Goal: Task Accomplishment & Management: Use online tool/utility

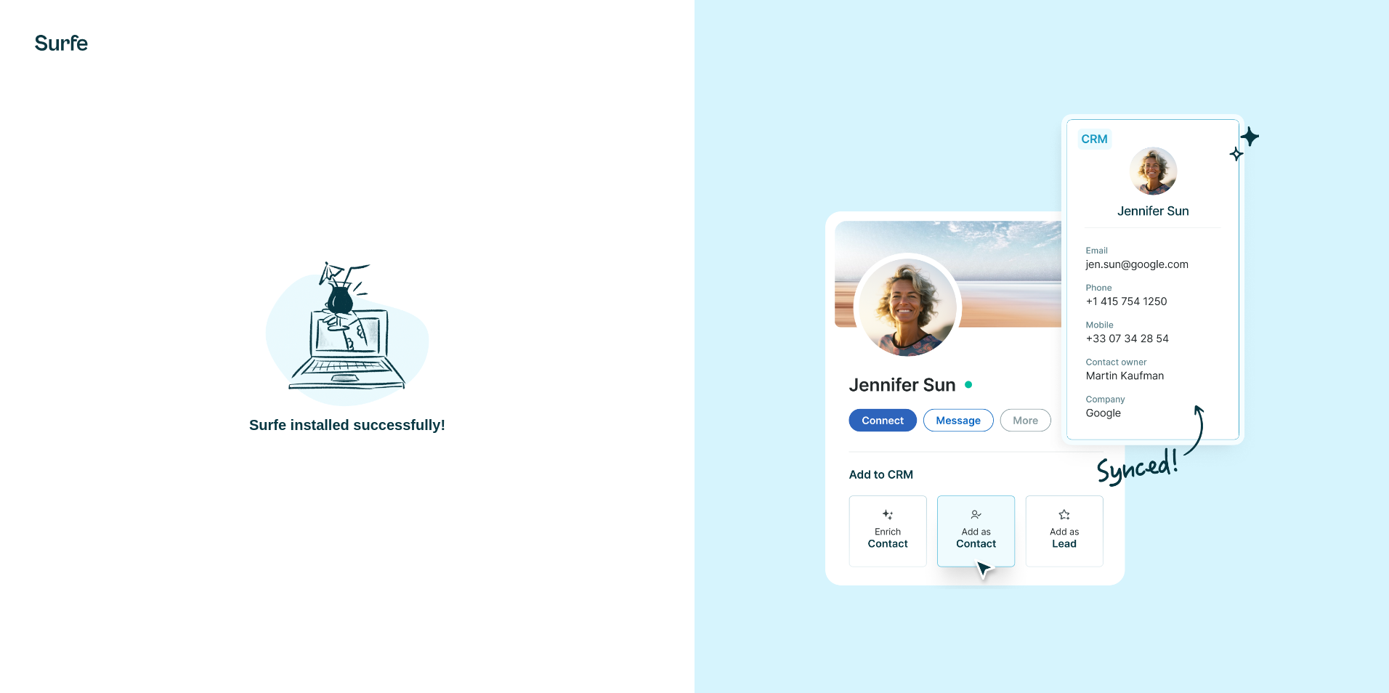
click at [589, 272] on div "Surfe installed successfully!" at bounding box center [347, 347] width 636 height 178
click at [387, 371] on img at bounding box center [347, 334] width 164 height 152
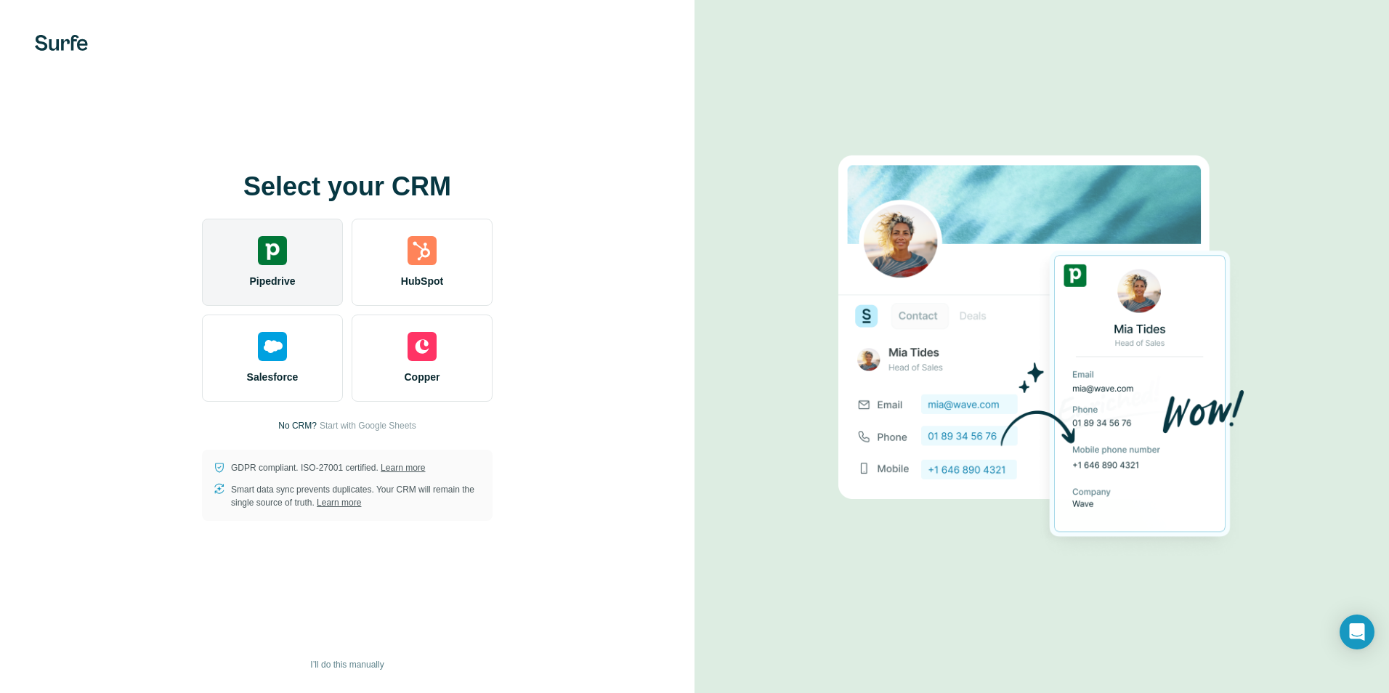
click at [283, 259] on img at bounding box center [272, 250] width 29 height 29
